Goal: Obtain resource: Download file/media

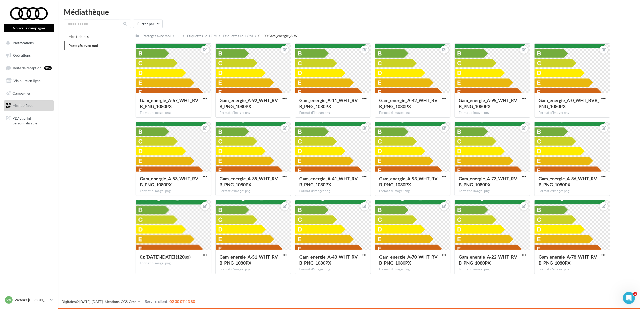
click at [628, 113] on div "Mes fichiers Partagés avec moi Partagés avec moi ... Etiquettes Loi LOM Etiquet…" at bounding box center [351, 155] width 574 height 246
click at [271, 37] on span "0-100 Gam_energie_A-W..." at bounding box center [278, 35] width 41 height 5
click at [232, 37] on div "Etiquettes Loi LOM" at bounding box center [238, 35] width 30 height 5
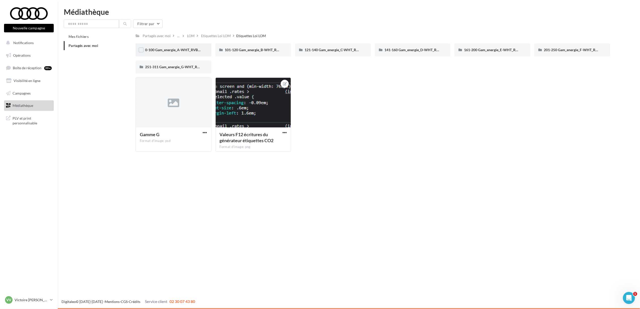
click at [171, 53] on div "0-100 Gam_energie_A-WHT_RVB_PNG_1080PX" at bounding box center [174, 49] width 76 height 13
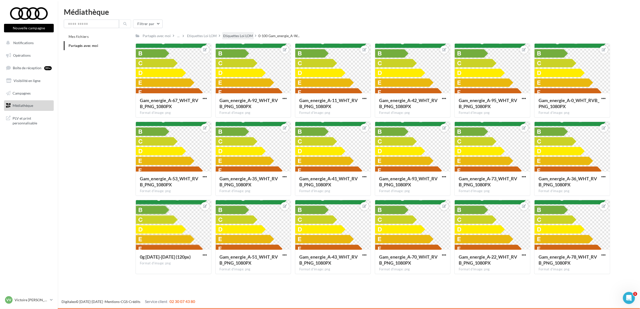
click at [230, 36] on div "Etiquettes Loi LOM" at bounding box center [238, 35] width 30 height 5
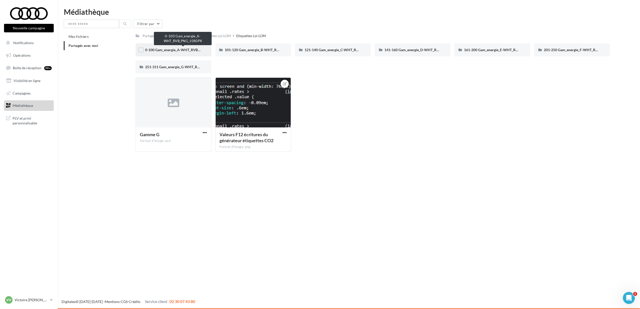
click at [174, 48] on span "0-100 Gam_energie_A-WHT_RVB_PNG_1080PX" at bounding box center [183, 50] width 76 height 4
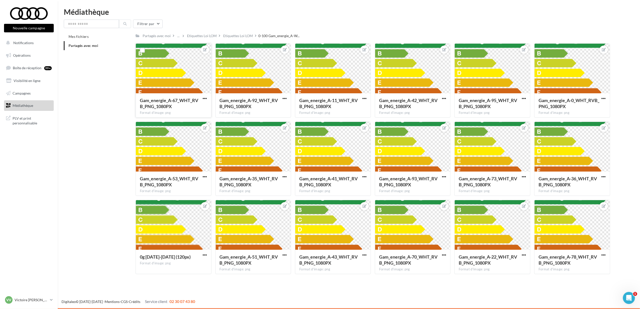
click at [188, 69] on div at bounding box center [173, 69] width 75 height 50
click at [470, 287] on div "Nouvelle campagne Nouvelle campagne Notifications Opérations Boîte de réception…" at bounding box center [320, 154] width 640 height 309
drag, startPoint x: 463, startPoint y: 309, endPoint x: 388, endPoint y: 278, distance: 80.9
click at [413, 301] on div "Digitaleo © [DATE]-[DATE] - Mentions - CGS - Crédits Service client 02 30 07 43…" at bounding box center [320, 302] width 640 height 14
click at [640, 97] on html "Nouvelle campagne Nouvelle campagne Notifications Opérations Boîte de réception…" at bounding box center [320, 154] width 640 height 309
